Goal: Task Accomplishment & Management: Complete application form

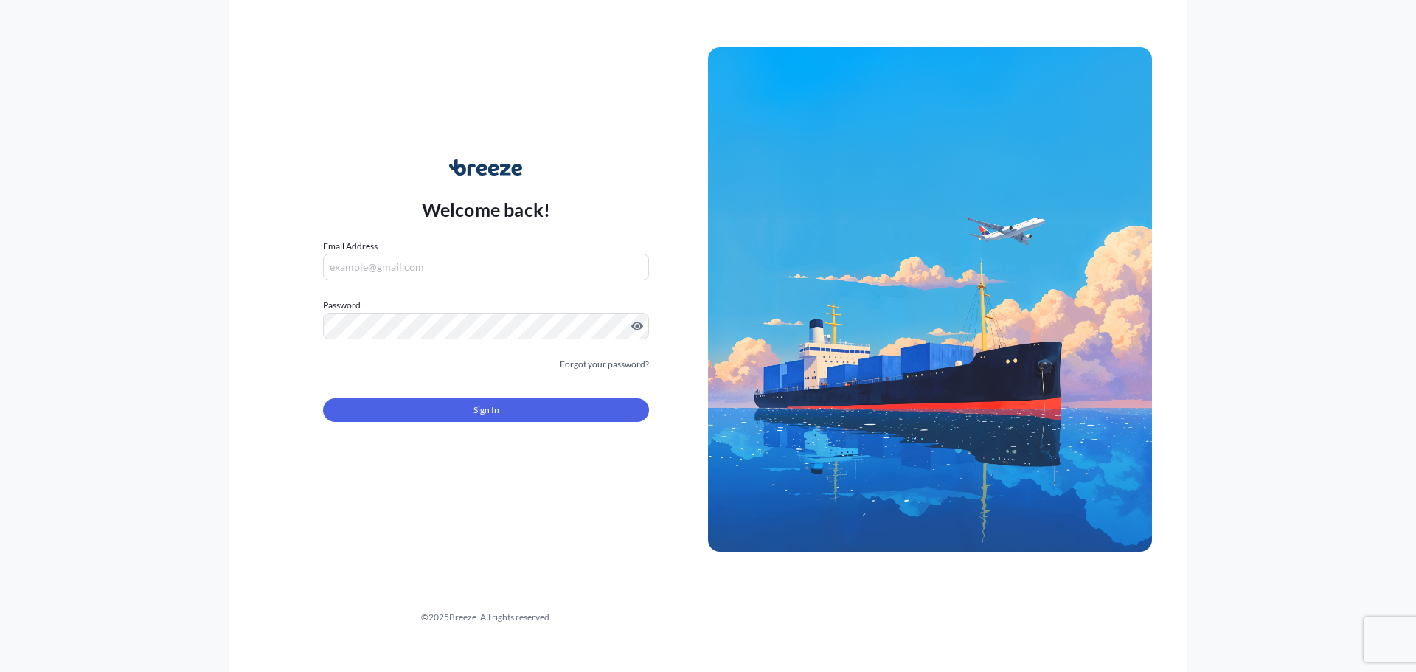
type input "[PERSON_NAME][EMAIL_ADDRESS][PERSON_NAME][DOMAIN_NAME]"
click at [529, 398] on button "Sign In" at bounding box center [486, 410] width 326 height 24
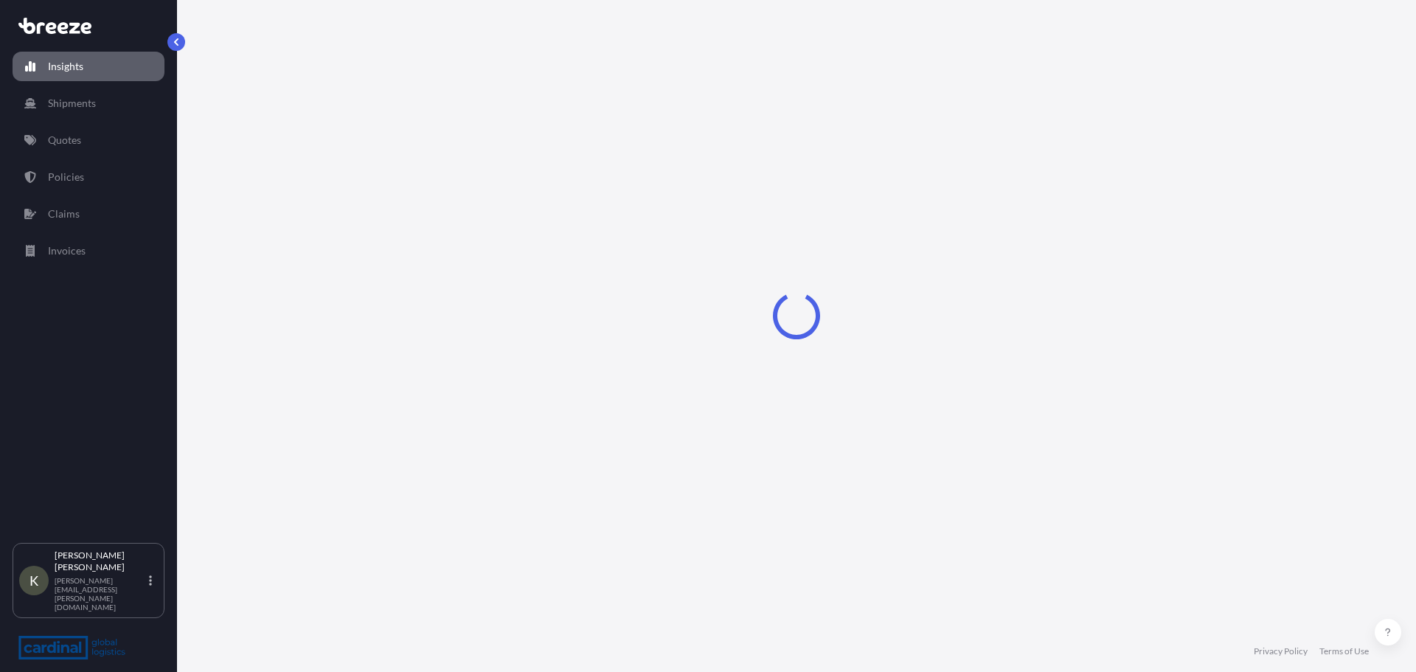
select select "2025"
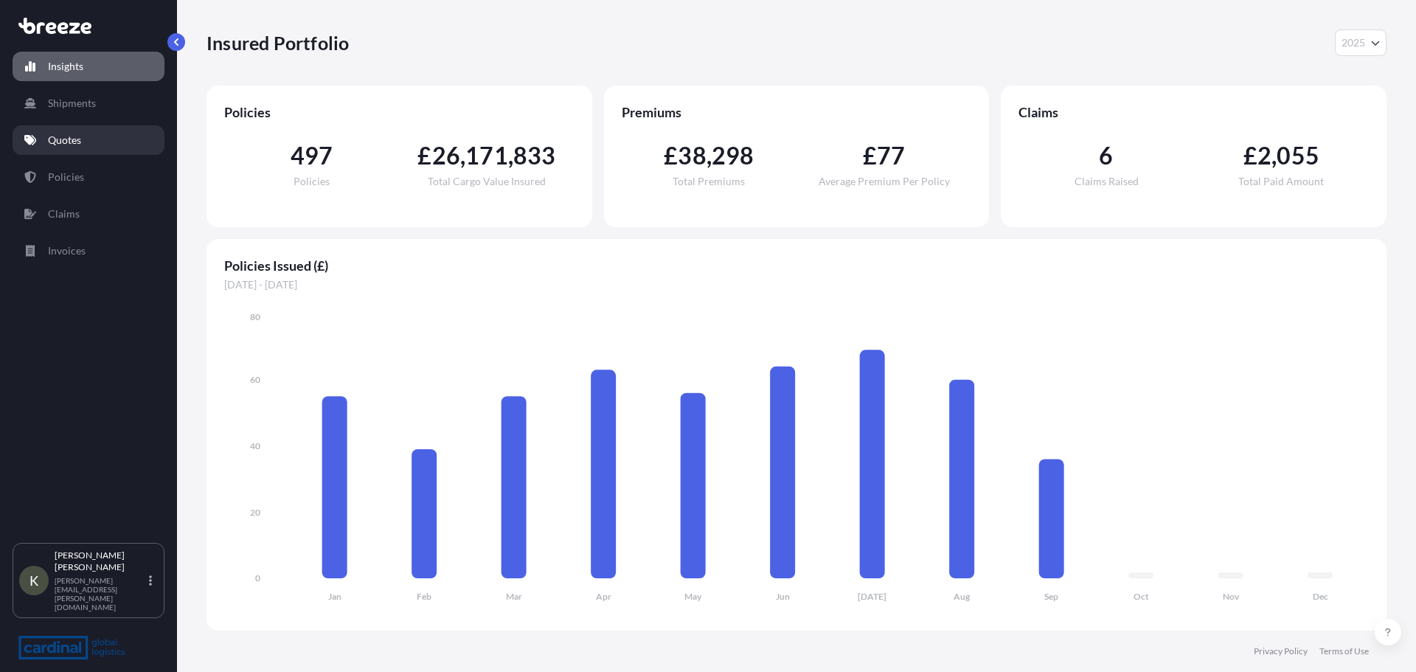
click at [71, 139] on p "Quotes" at bounding box center [64, 140] width 33 height 15
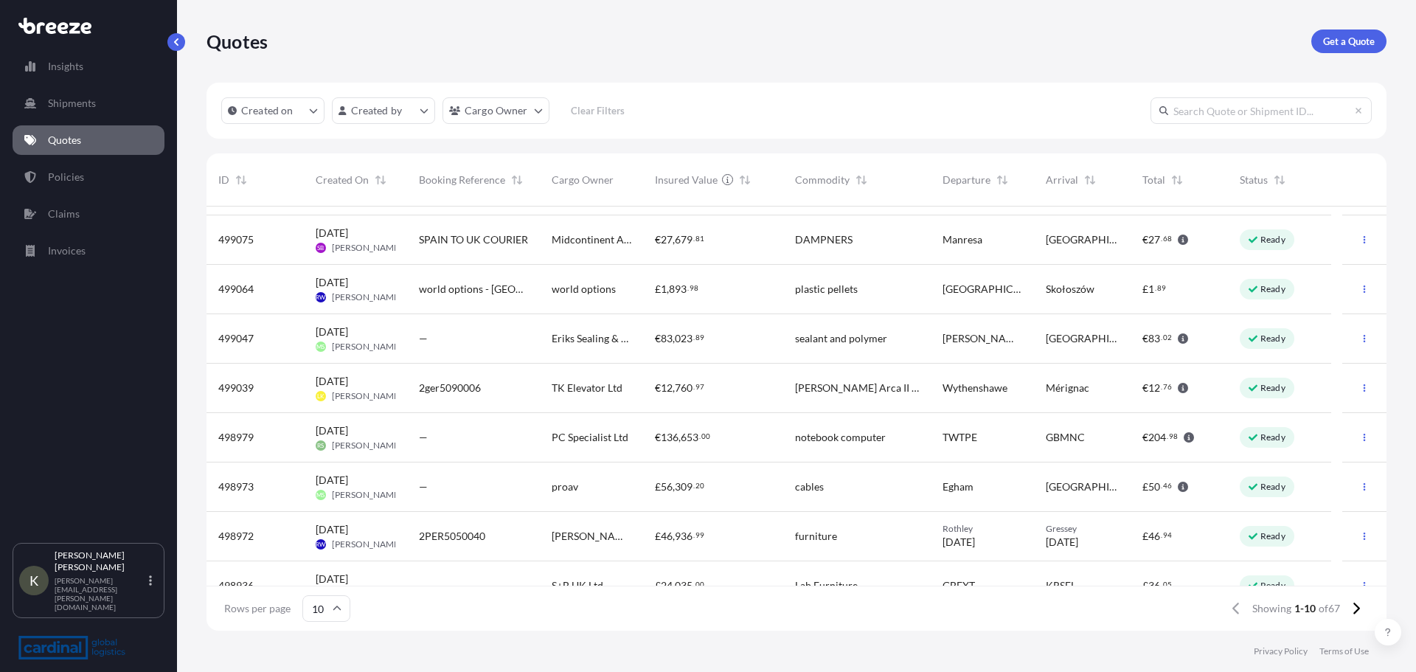
scroll to position [115, 0]
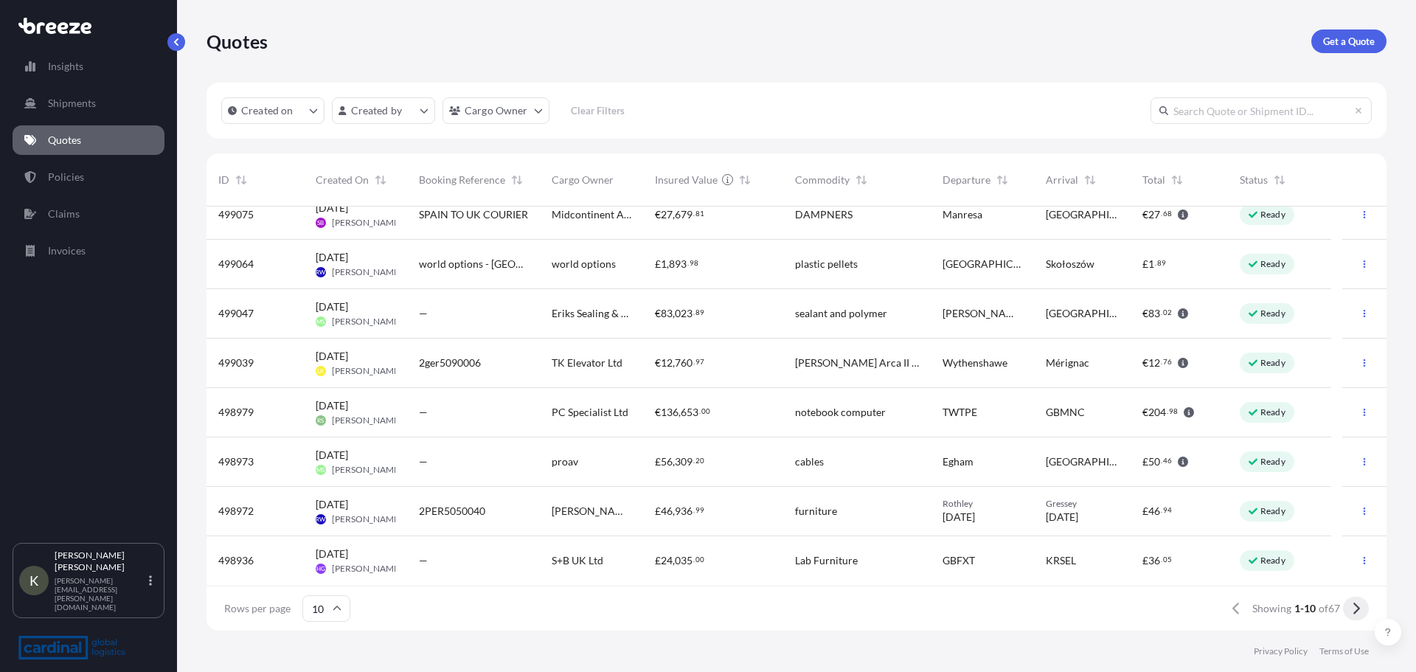
click at [1354, 606] on icon at bounding box center [1356, 608] width 8 height 13
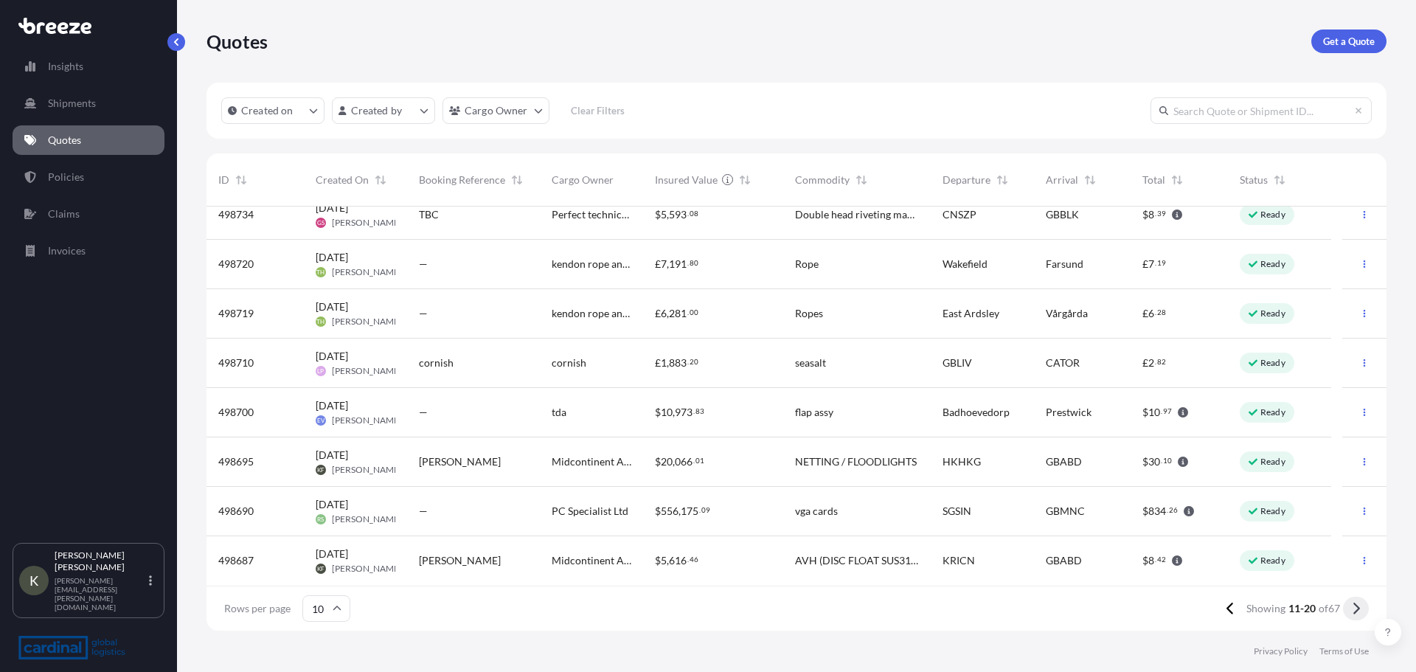
click at [1356, 608] on icon at bounding box center [1356, 608] width 8 height 13
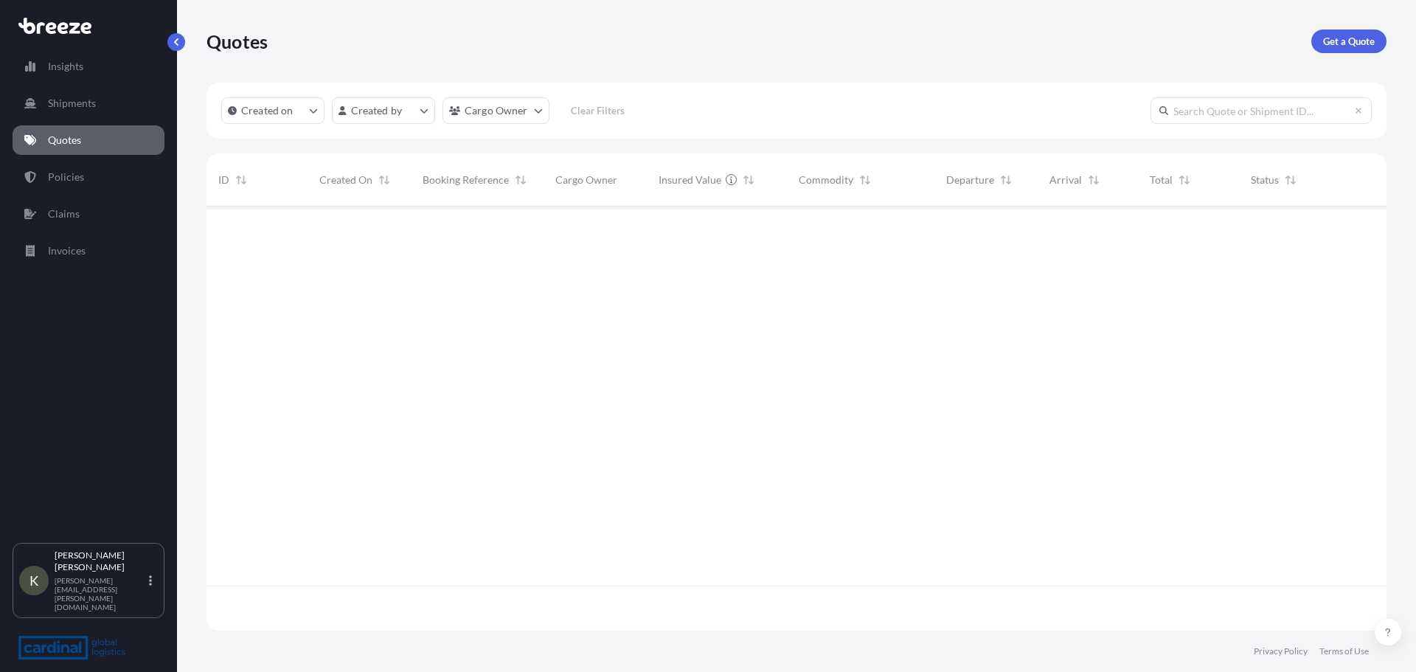
scroll to position [0, 0]
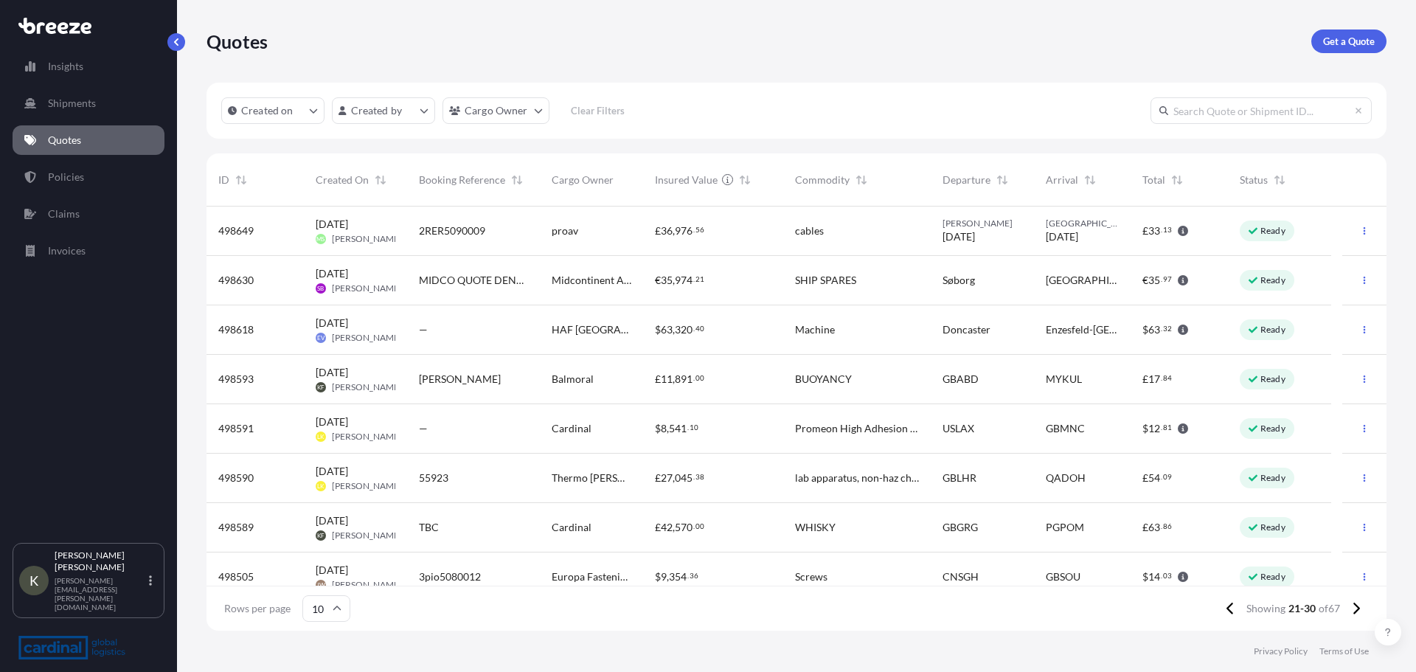
click at [364, 530] on span "[PERSON_NAME]" at bounding box center [367, 536] width 70 height 12
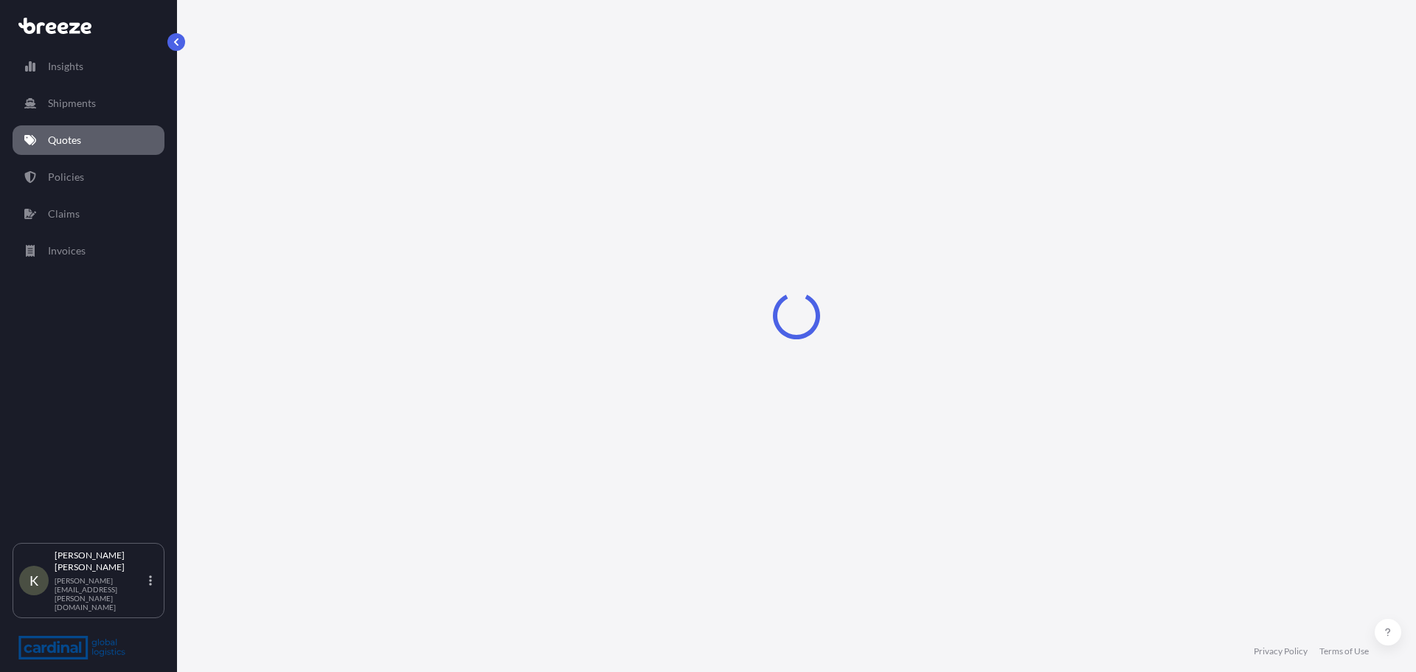
select select "Road"
select select "Sea"
select select "2"
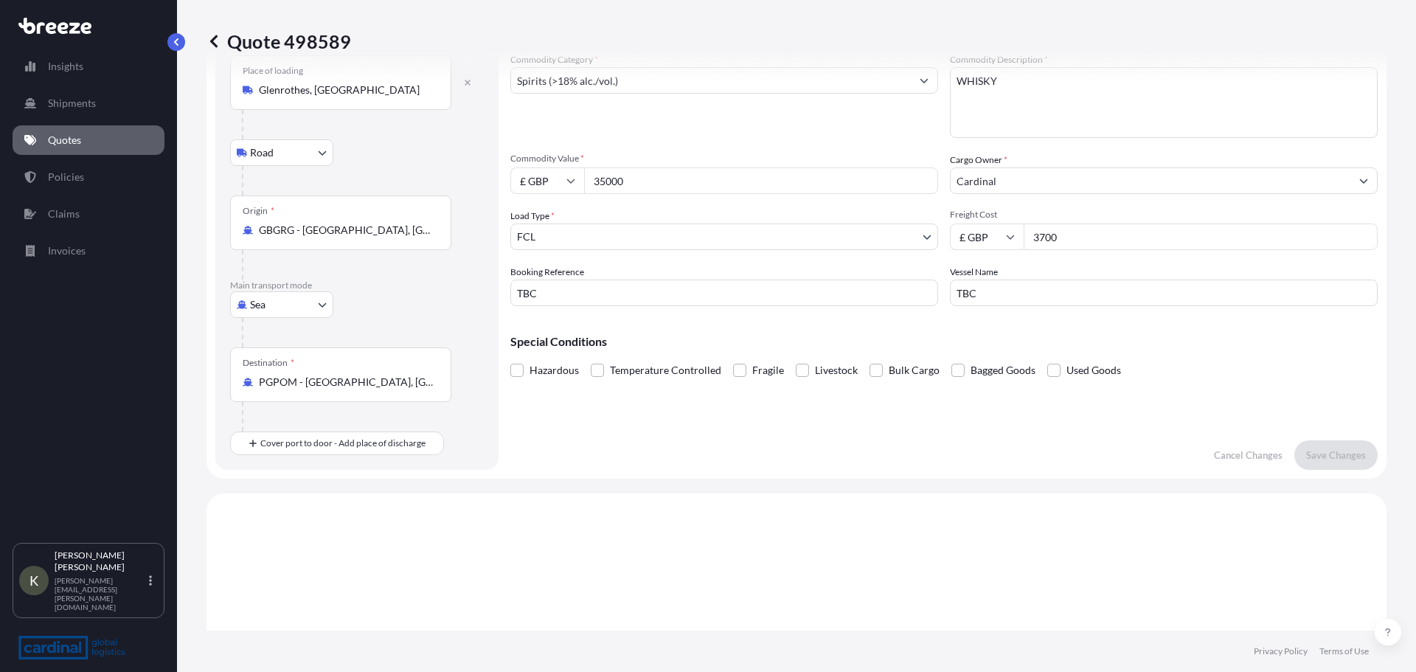
scroll to position [60, 0]
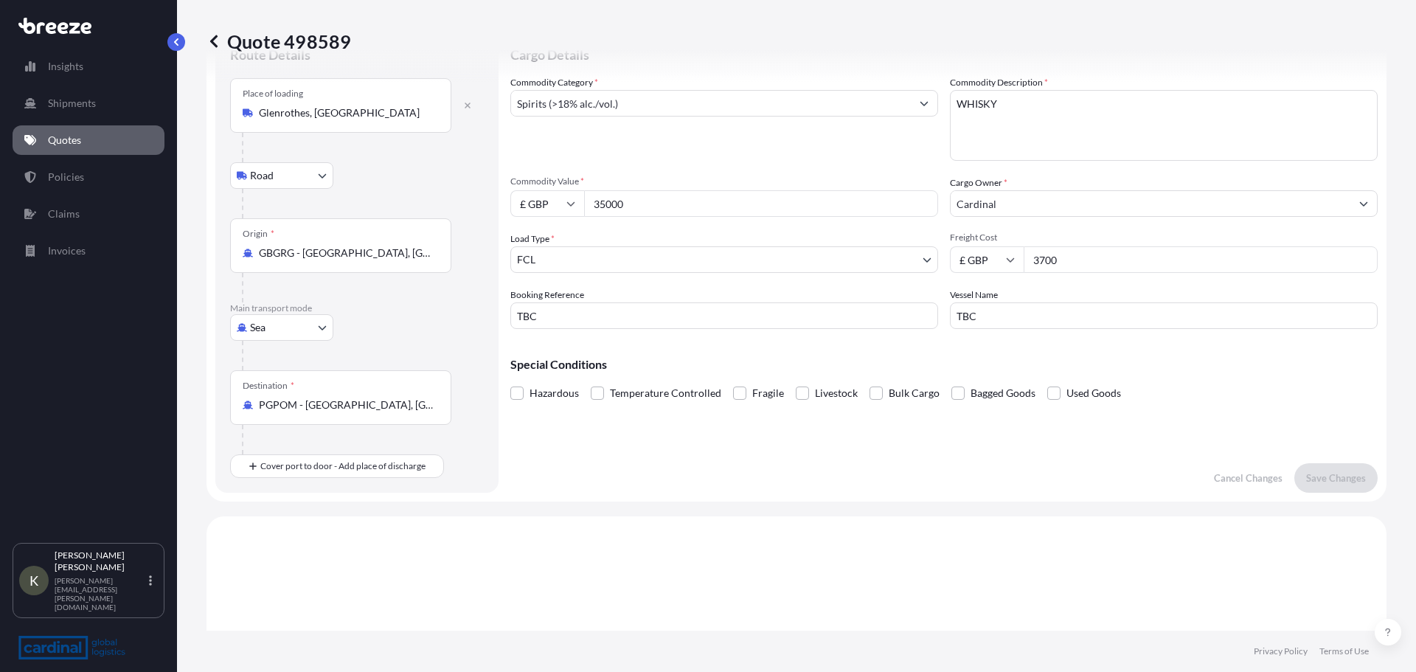
drag, startPoint x: 613, startPoint y: 209, endPoint x: 570, endPoint y: 212, distance: 42.9
click at [570, 212] on div "£ GBP 35000" at bounding box center [724, 203] width 428 height 27
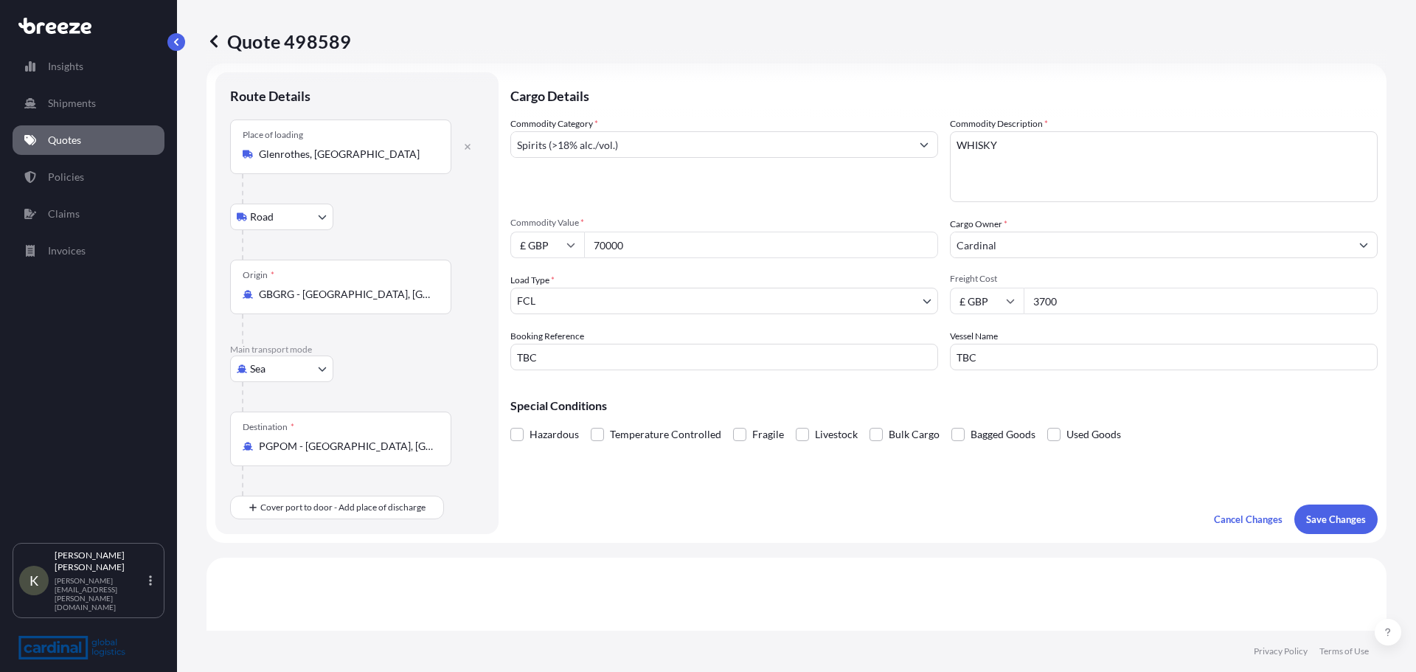
scroll to position [0, 0]
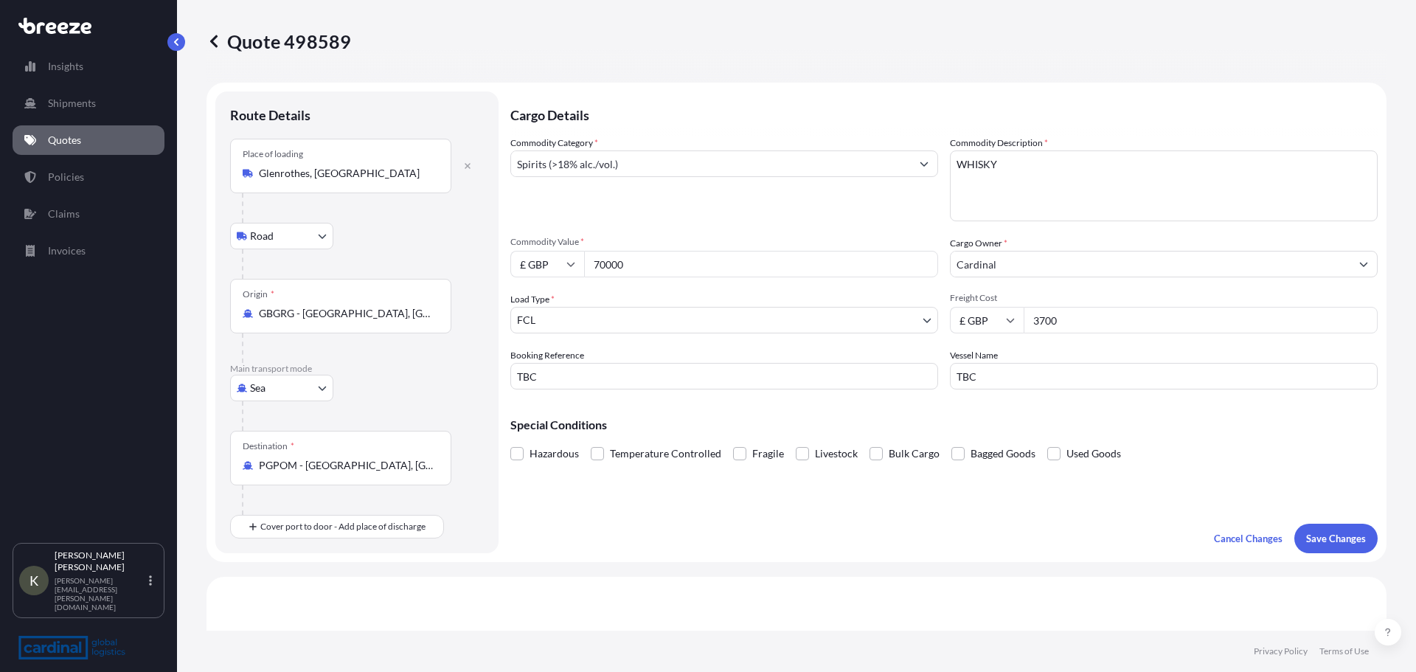
type input "70000"
drag, startPoint x: 1051, startPoint y: 320, endPoint x: 1009, endPoint y: 319, distance: 42.1
click at [1009, 319] on div "£ GBP 3700" at bounding box center [1164, 320] width 428 height 27
type input "7400"
click at [1047, 267] on input "Cardinal" at bounding box center [1151, 264] width 400 height 27
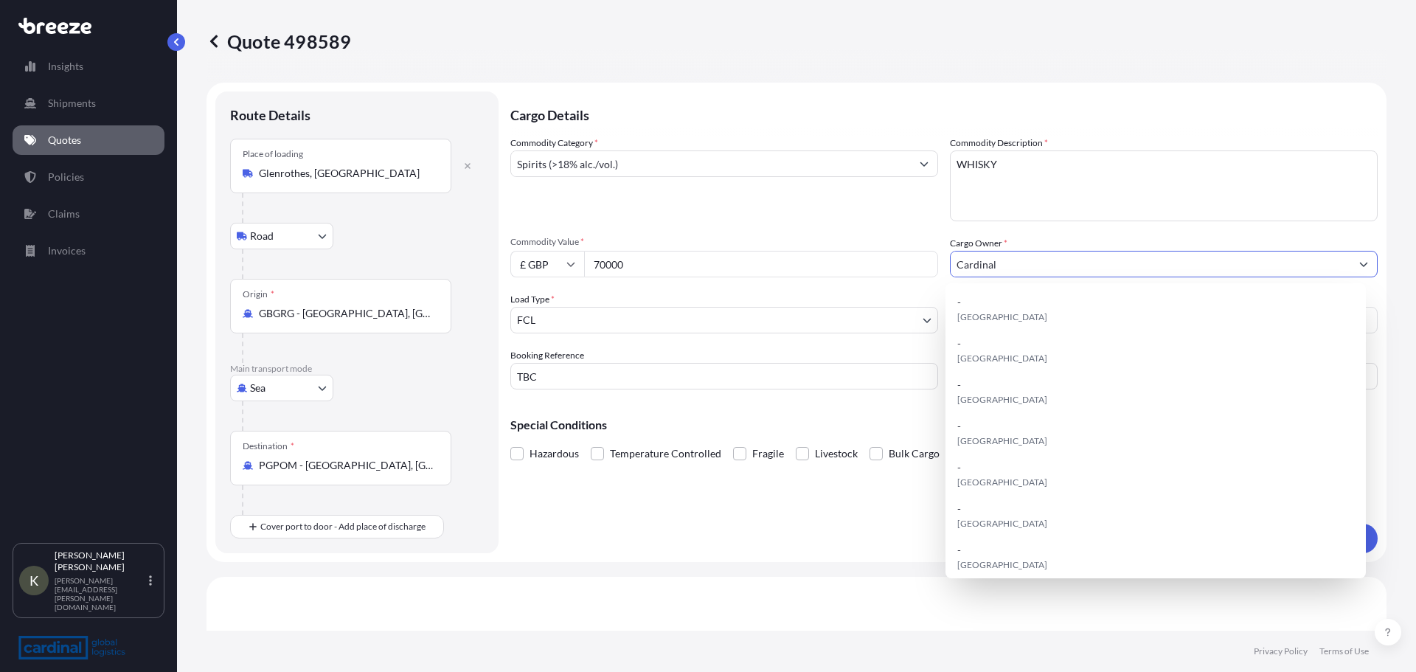
drag, startPoint x: 1061, startPoint y: 268, endPoint x: 913, endPoint y: 268, distance: 147.5
click at [913, 268] on div "Commodity Category * Spirits (>18% alc./vol.) Commodity Description * WHISKY Co…" at bounding box center [943, 263] width 867 height 254
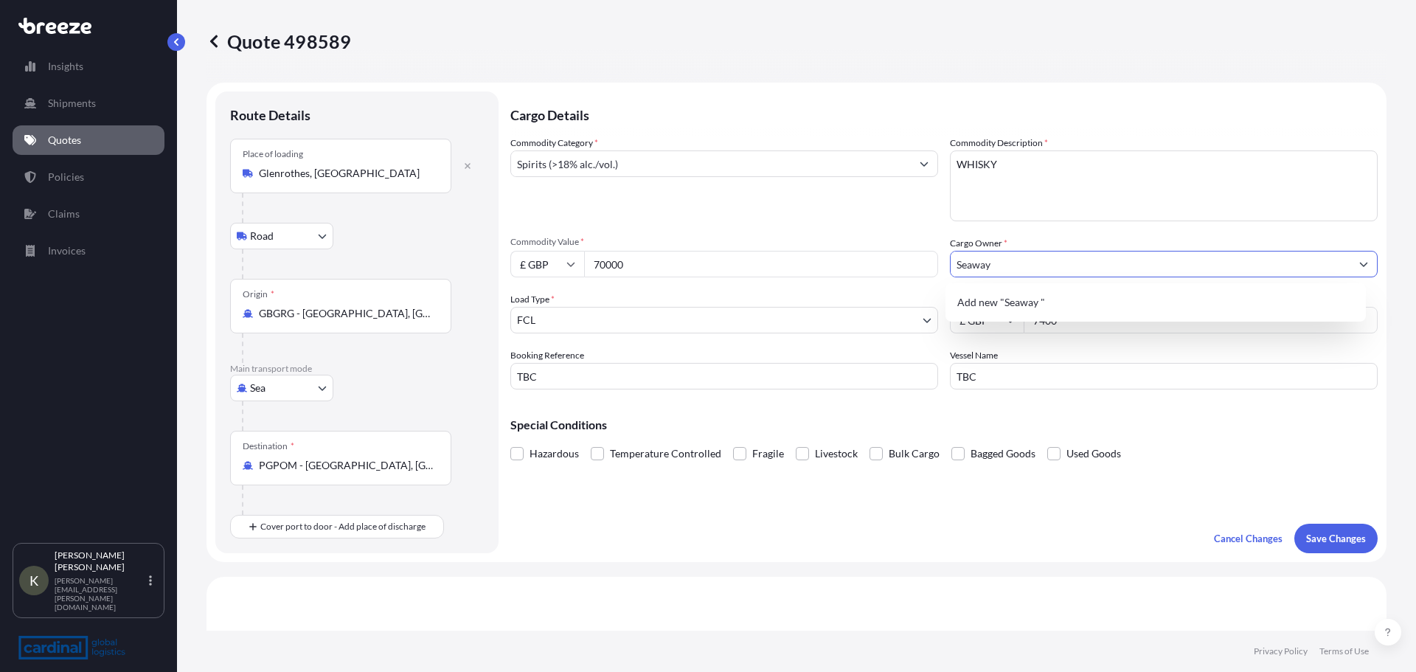
type input "Seaway"
drag, startPoint x: 946, startPoint y: 375, endPoint x: 932, endPoint y: 367, distance: 15.2
click at [929, 369] on div "Commodity Category * Spirits (>18% alc./vol.) Commodity Description * WHISKY Co…" at bounding box center [943, 263] width 867 height 254
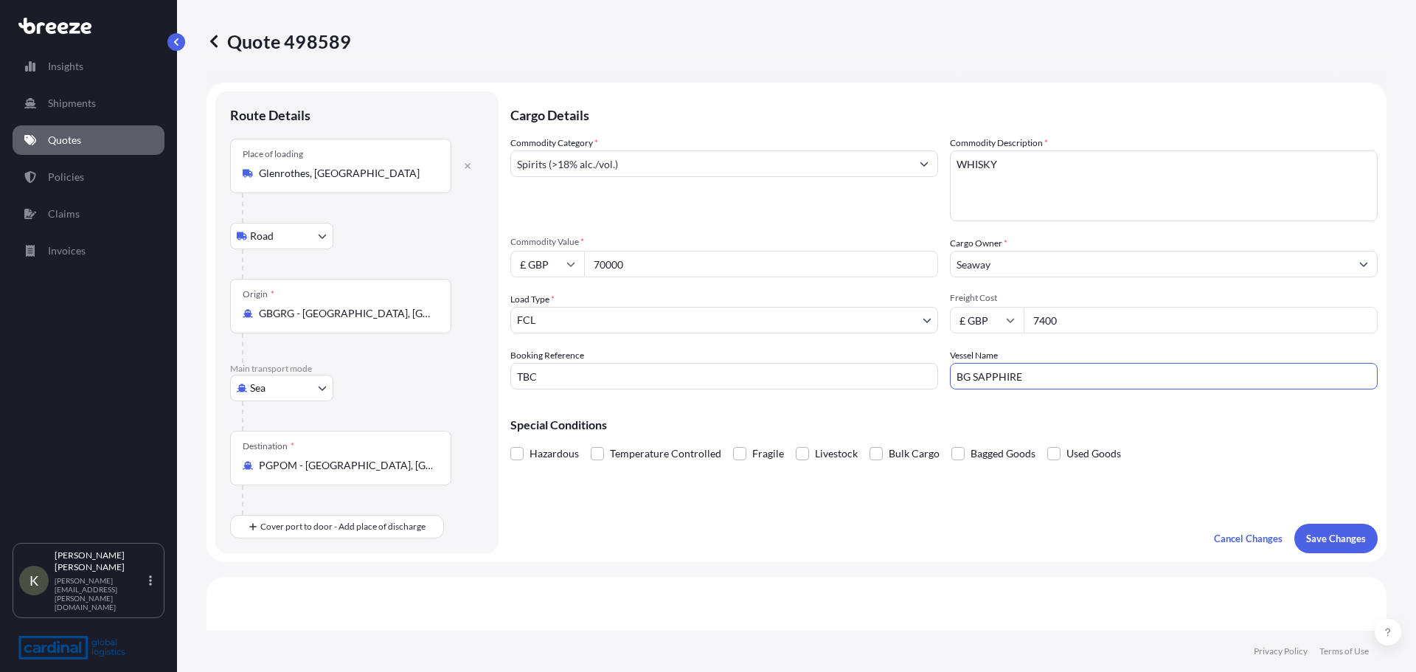
type input "BG SAPPHIRE"
click at [1047, 274] on input "Seaway" at bounding box center [1151, 264] width 400 height 27
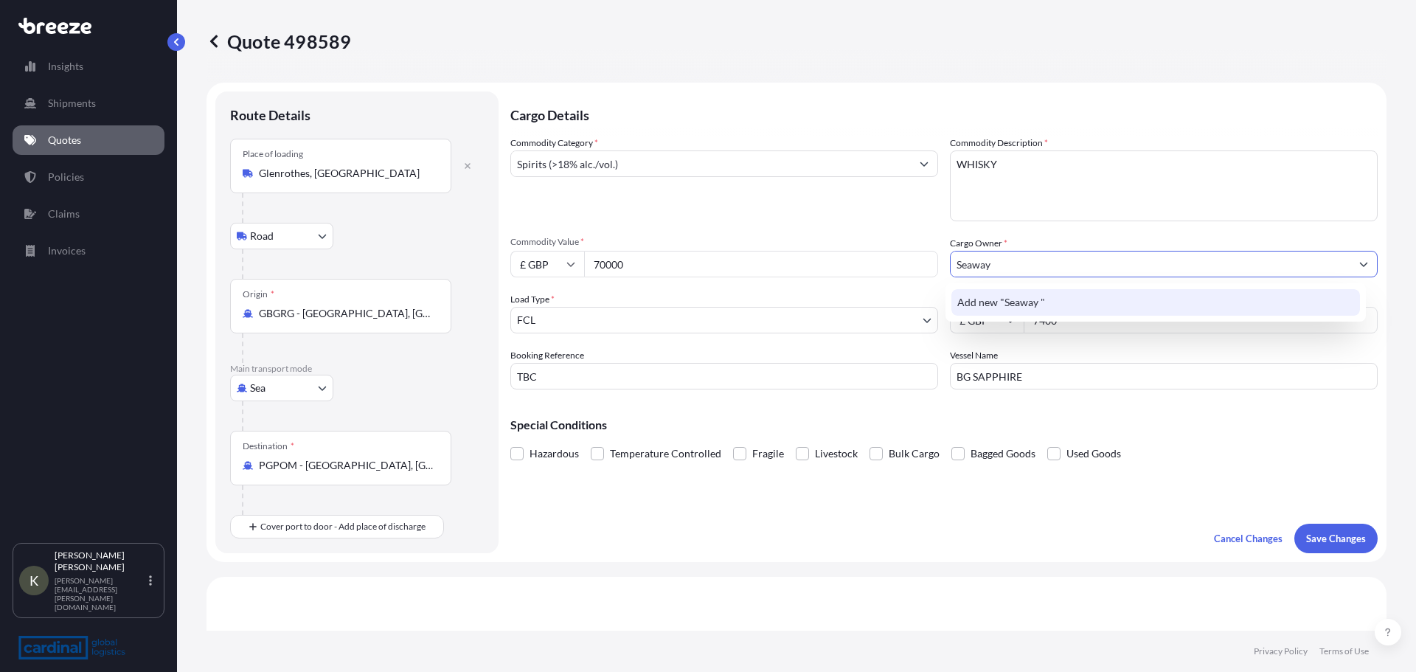
click at [976, 294] on div "Add new "Seaway "" at bounding box center [1155, 302] width 409 height 27
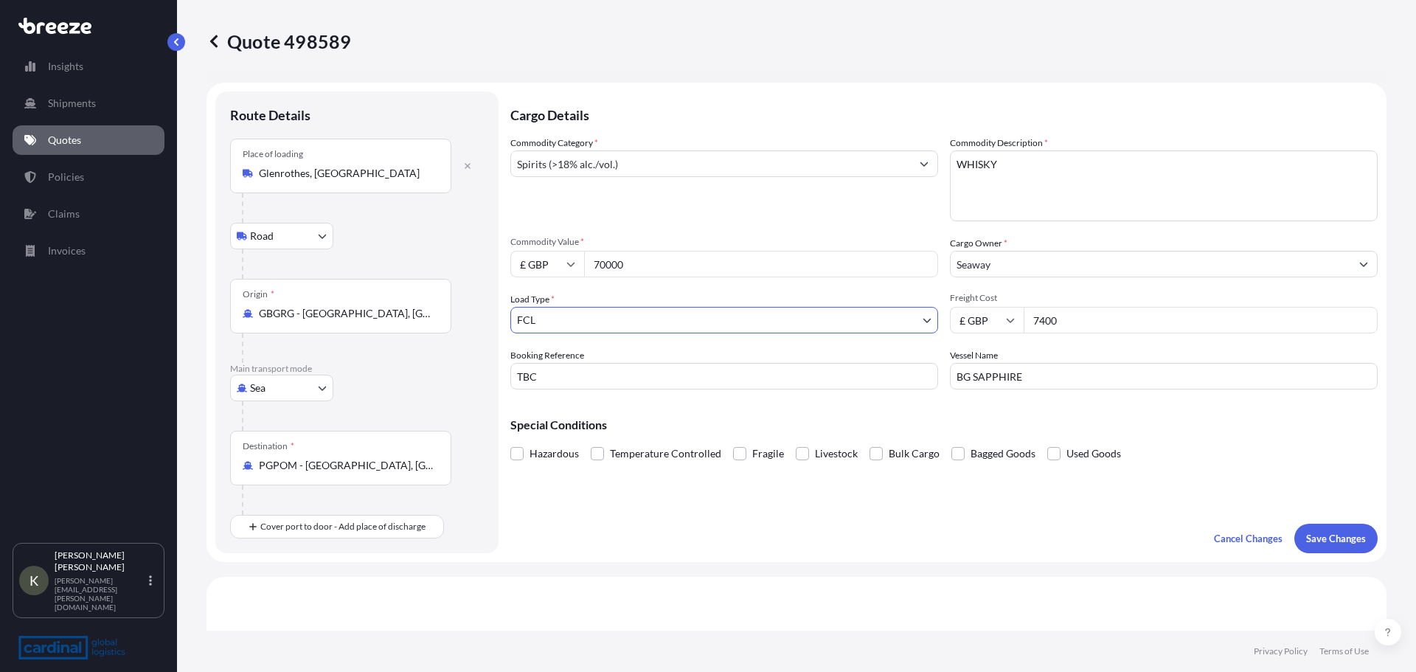
click at [1010, 267] on input "Seaway" at bounding box center [1151, 264] width 400 height 27
click at [569, 383] on input "TBC" at bounding box center [724, 376] width 428 height 27
drag, startPoint x: 555, startPoint y: 382, endPoint x: 487, endPoint y: 373, distance: 69.2
click at [487, 373] on form "Route Details Place of loading [GEOGRAPHIC_DATA], UK Road Road Rail Origin * GB…" at bounding box center [797, 322] width 1180 height 479
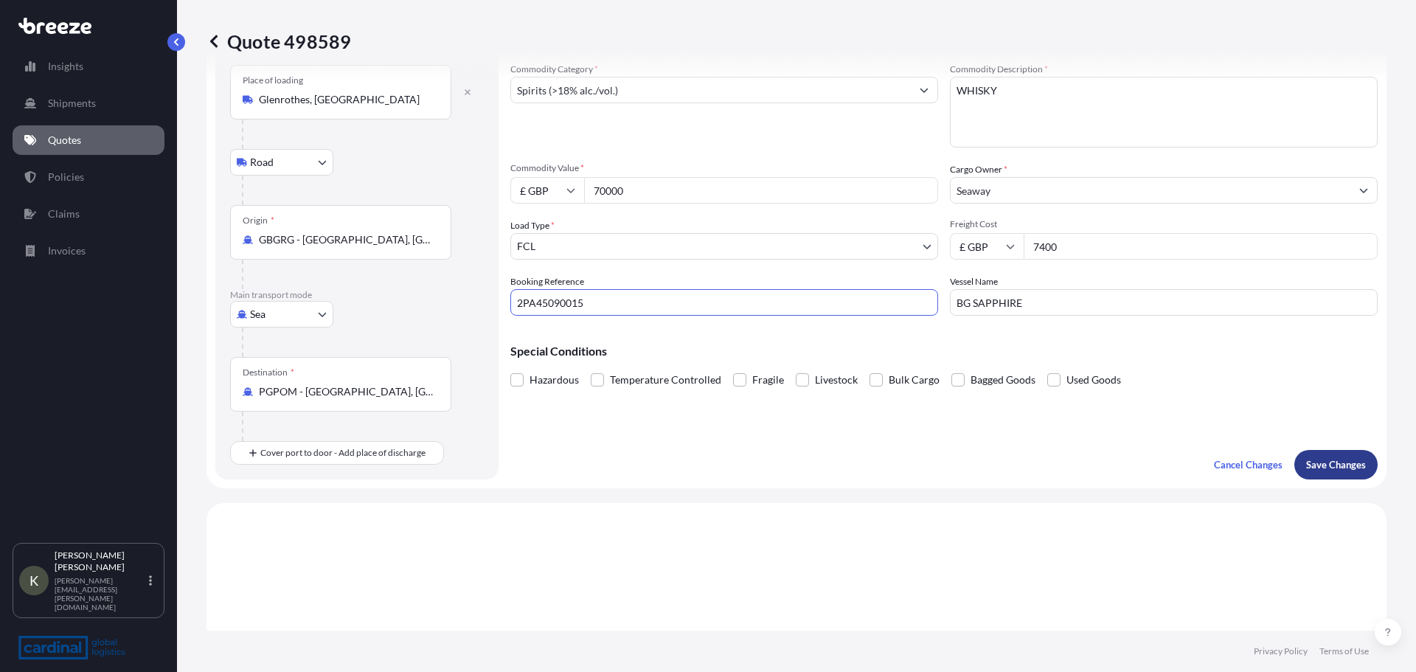
type input "2PA45090015"
click at [1317, 453] on button "Save Changes" at bounding box center [1335, 465] width 83 height 30
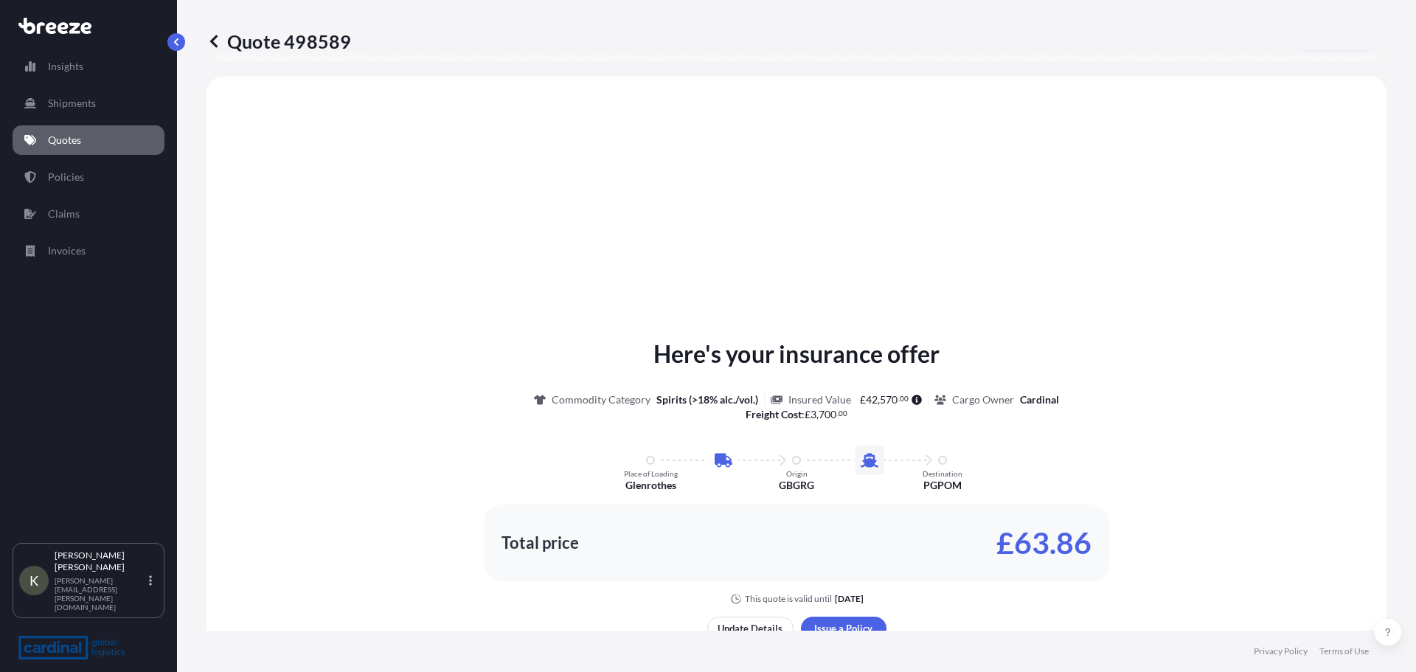
scroll to position [503, 0]
select select "Road"
select select "Sea"
select select "2"
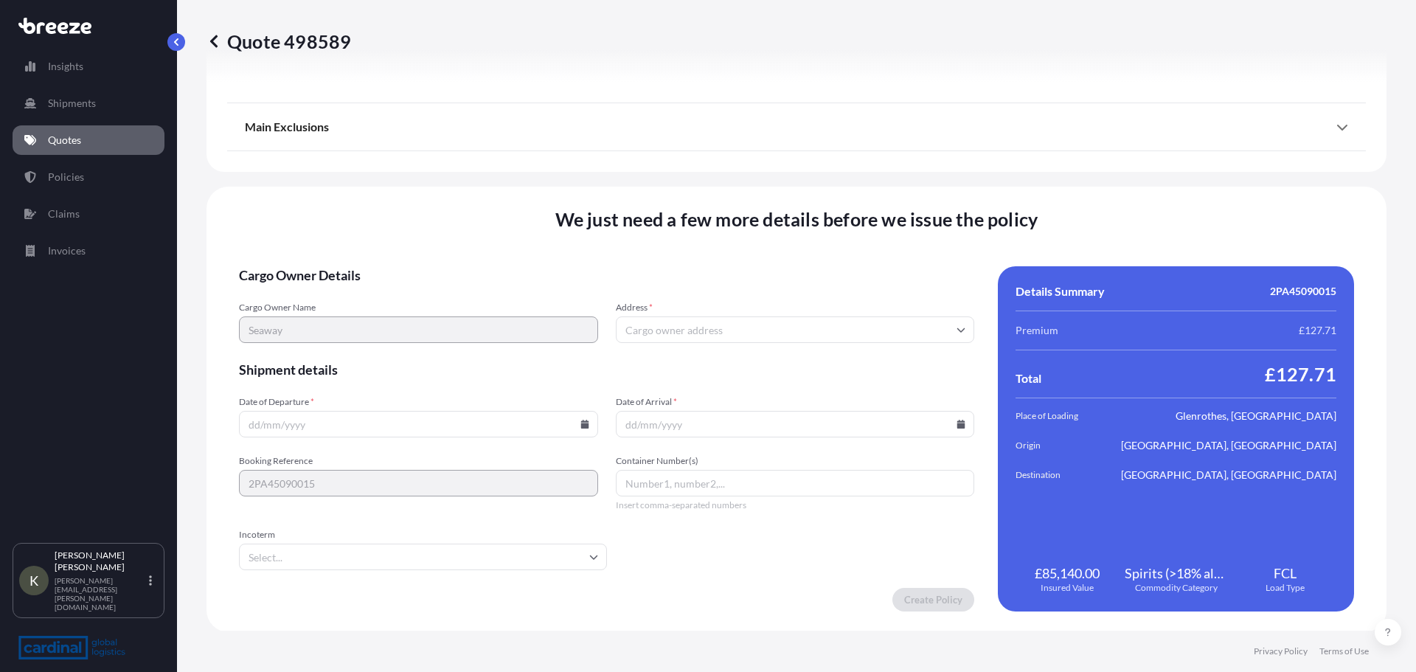
scroll to position [1787, 0]
click at [367, 424] on input "Date of Departure *" at bounding box center [418, 422] width 359 height 27
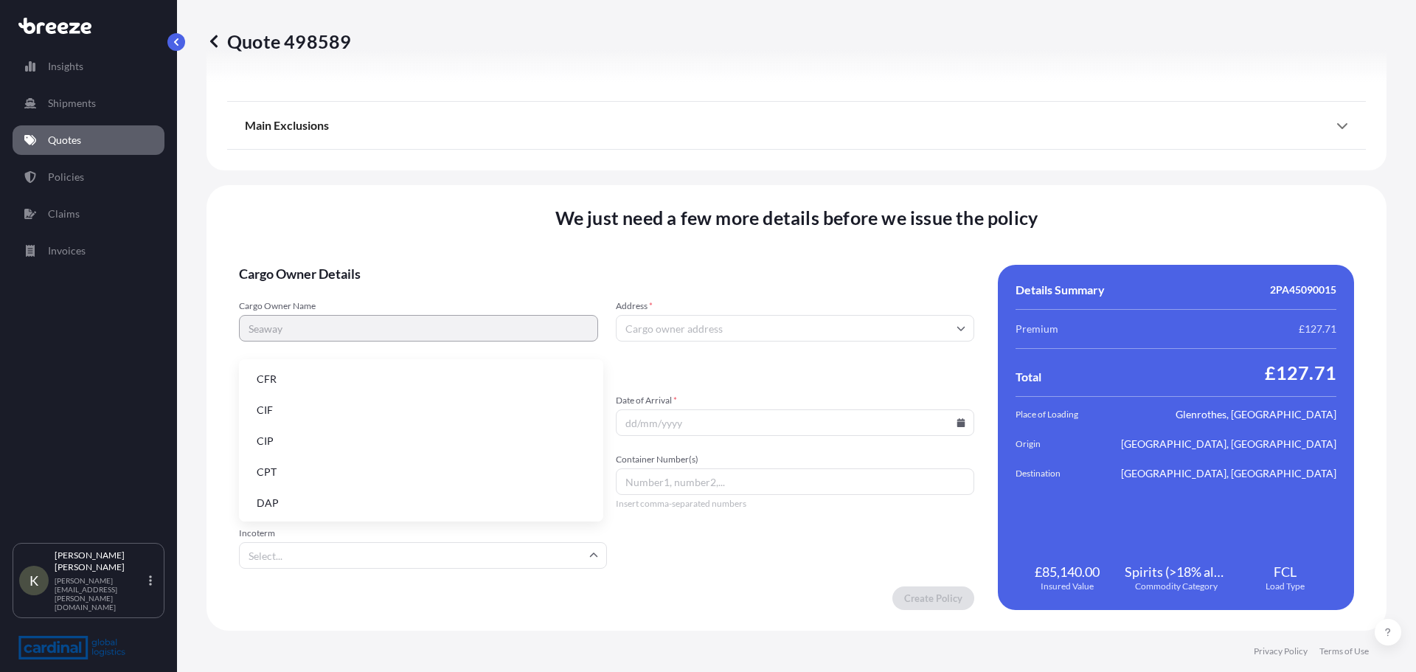
click at [291, 564] on input "Incoterm" at bounding box center [423, 555] width 368 height 27
click at [286, 403] on li "CIF" at bounding box center [421, 410] width 353 height 28
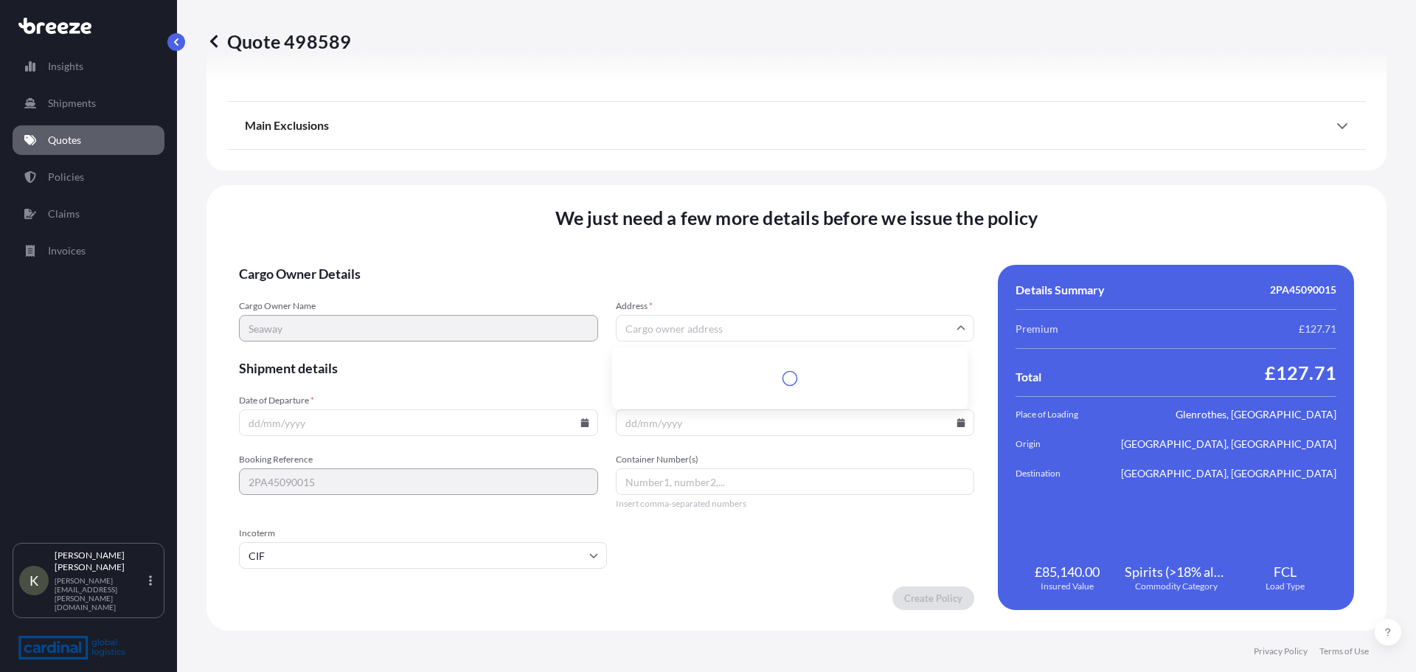
click at [670, 331] on input "Address *" at bounding box center [795, 328] width 359 height 27
paste input "[STREET_ADDRESS]"
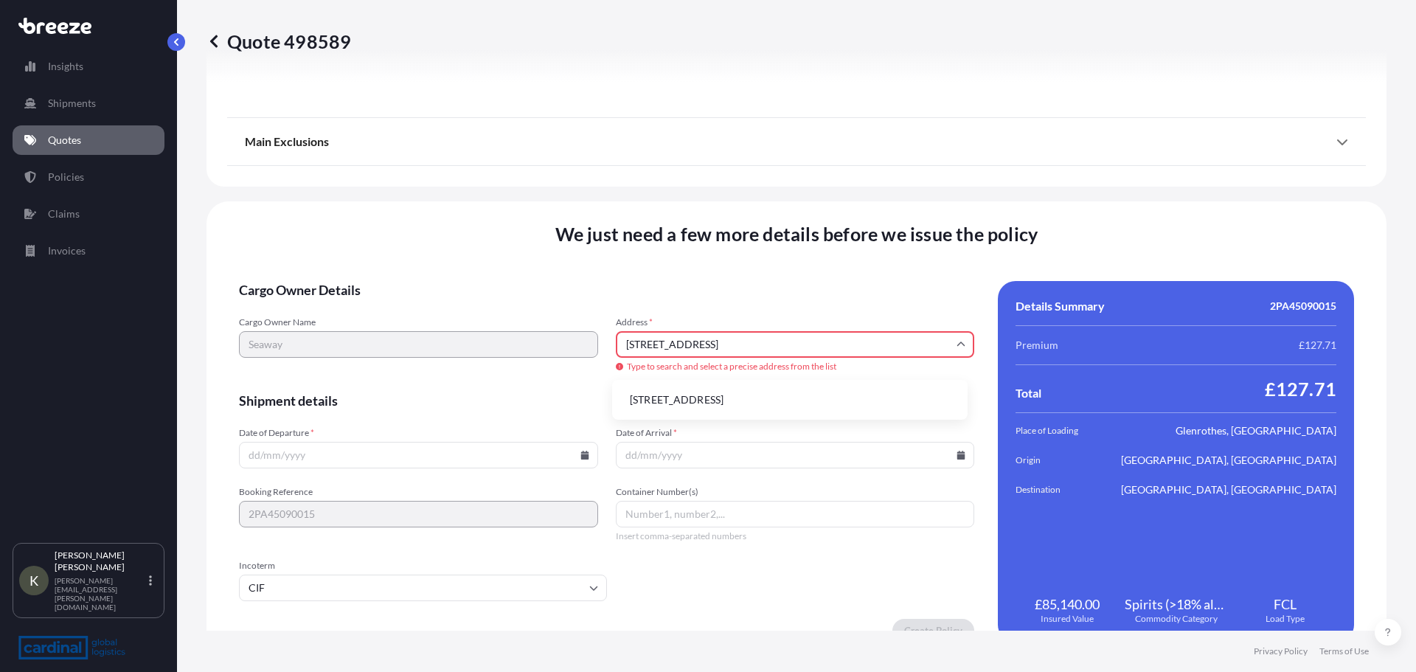
click at [521, 342] on div "Cargo Owner Name Seaway Address * [STREET_ADDRESS] Type to search and select a …" at bounding box center [606, 345] width 735 height 58
click at [709, 395] on li "[STREET_ADDRESS]" at bounding box center [790, 400] width 344 height 28
type input "[STREET_ADDRESS]"
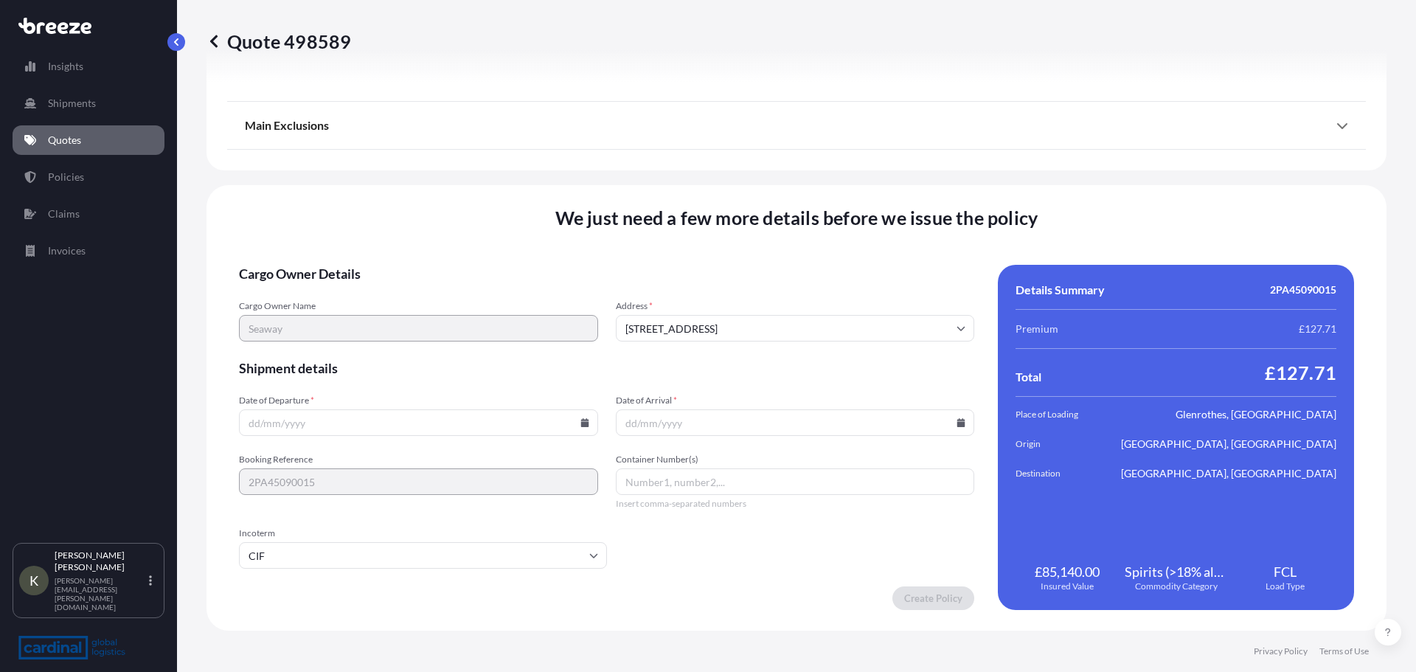
click at [330, 428] on input "Date of Departure *" at bounding box center [418, 422] width 359 height 27
click at [581, 423] on icon at bounding box center [584, 422] width 8 height 9
click at [345, 344] on button "30" at bounding box center [348, 348] width 24 height 24
type input "[DATE]"
click at [639, 426] on input "Date of Arrival *" at bounding box center [795, 422] width 359 height 27
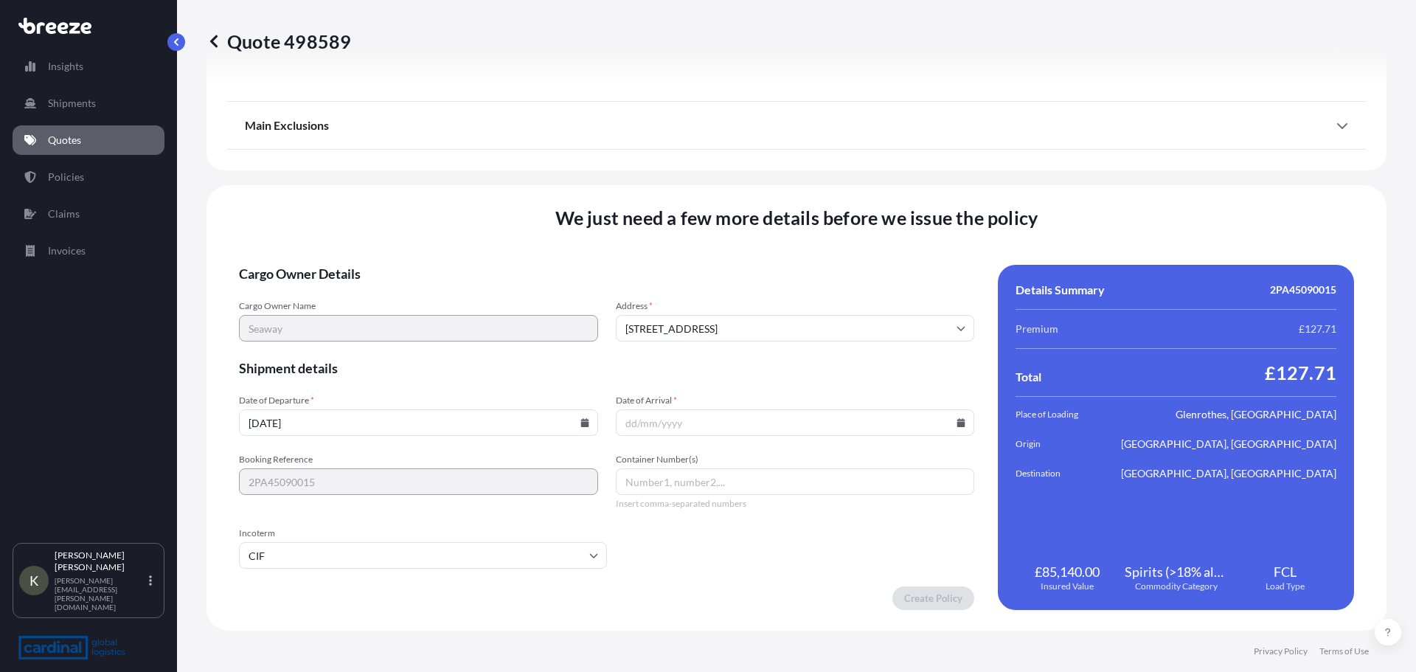
click at [957, 427] on input "Date of Arrival *" at bounding box center [795, 422] width 359 height 27
click at [957, 420] on icon at bounding box center [961, 422] width 8 height 9
click at [884, 170] on button at bounding box center [890, 174] width 24 height 24
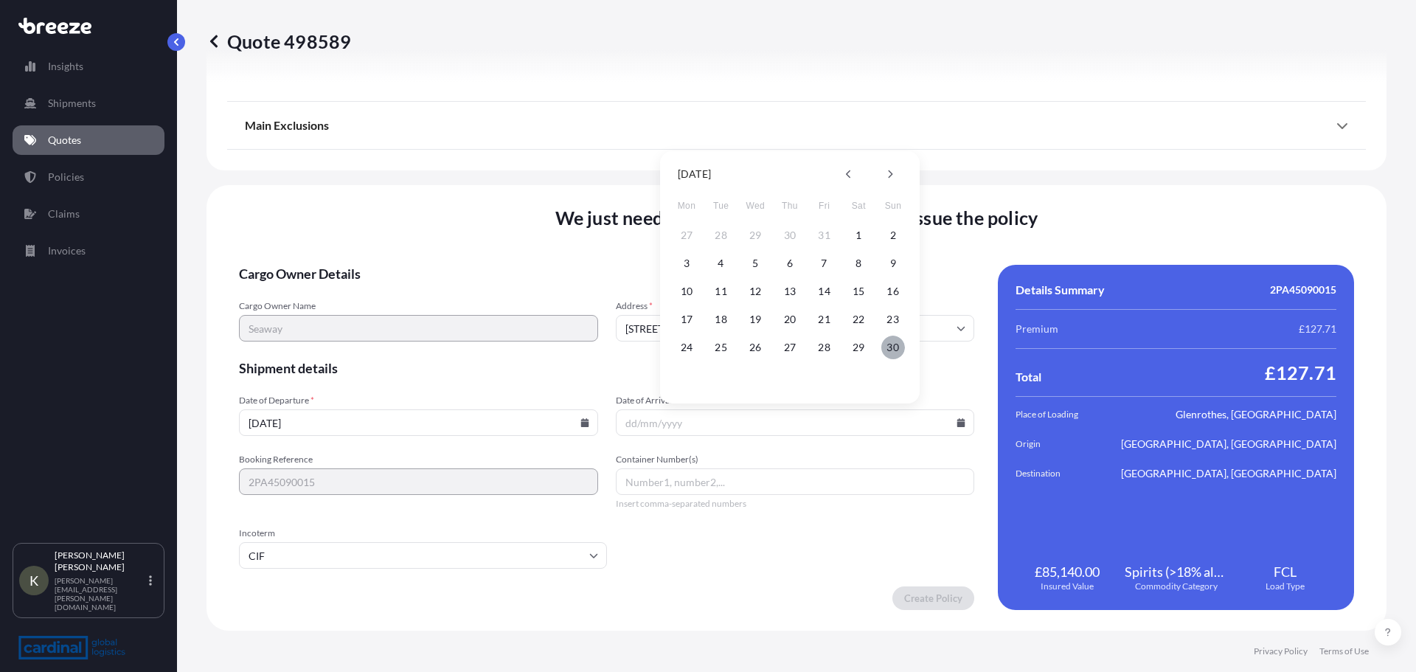
click at [888, 350] on button "30" at bounding box center [893, 348] width 24 height 24
type input "[DATE]"
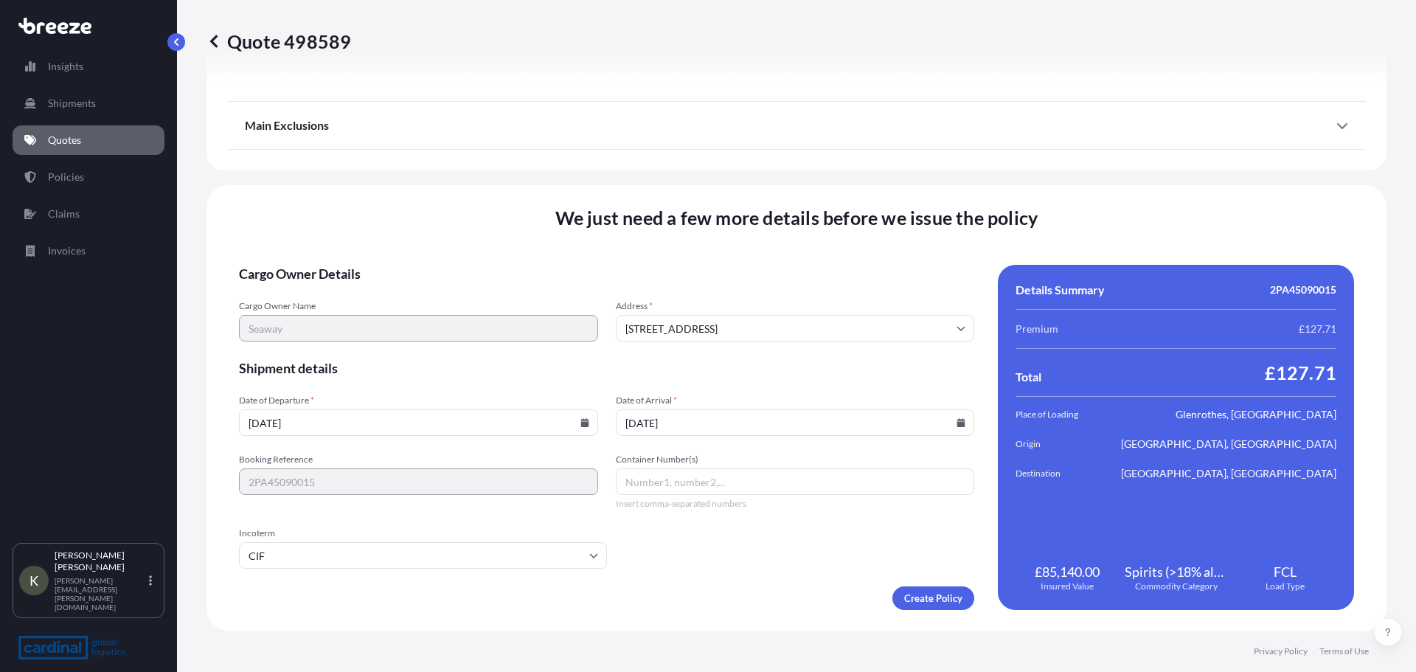
click at [668, 483] on input "Container Number(s)" at bounding box center [795, 481] width 359 height 27
click at [683, 482] on input "Container Number(s)" at bounding box center [795, 481] width 359 height 27
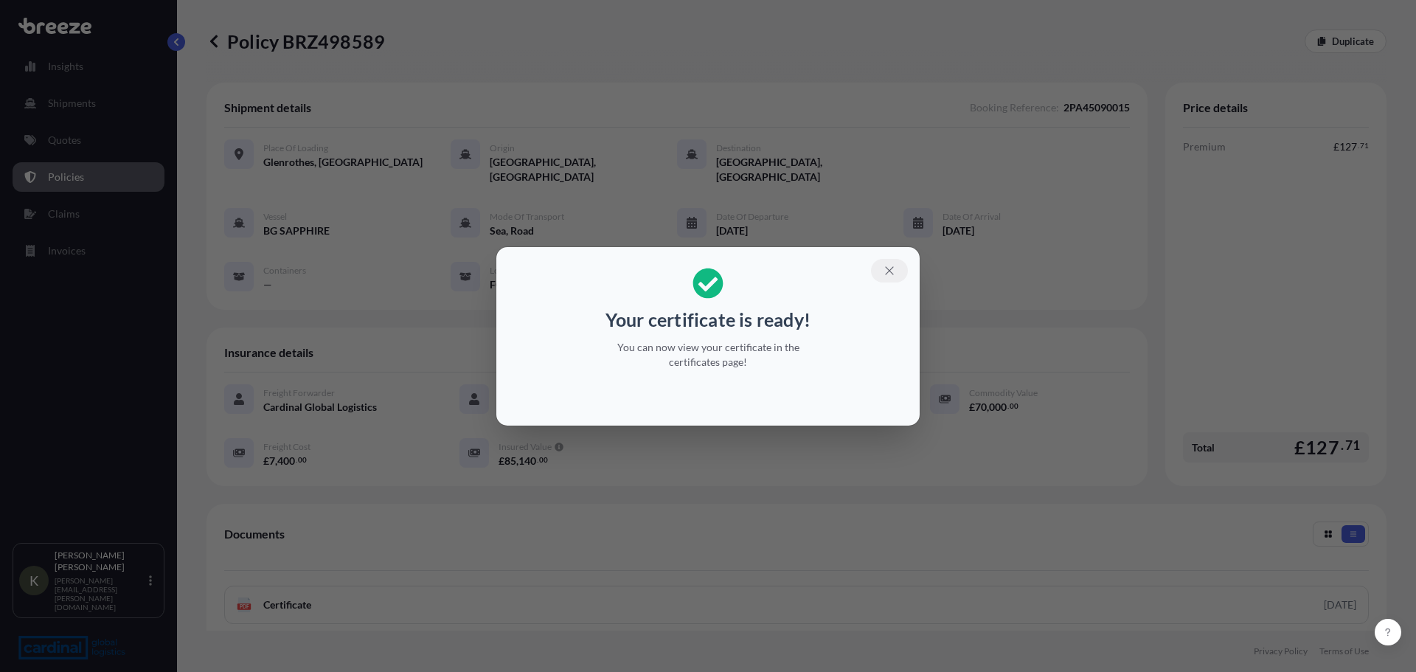
click at [890, 268] on icon "button" at bounding box center [889, 270] width 13 height 13
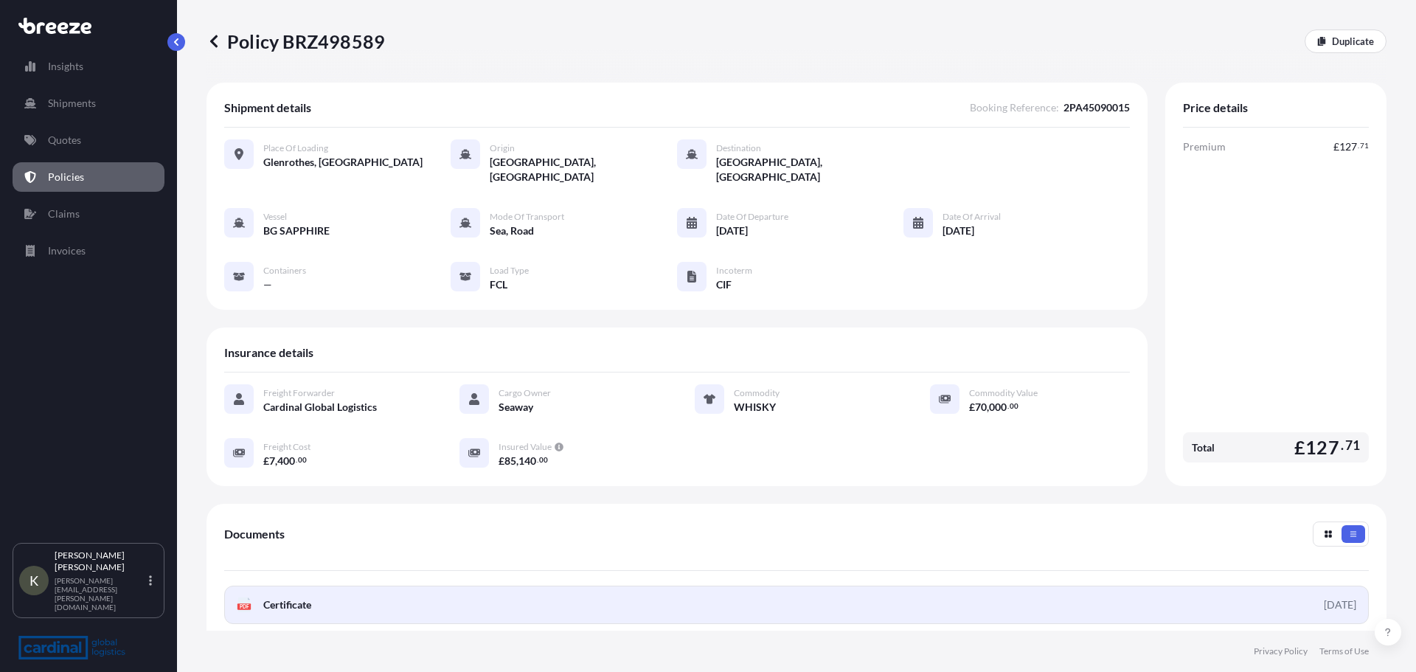
click at [439, 591] on link "PDF Certificate [DATE]" at bounding box center [796, 605] width 1145 height 38
